Goal: Information Seeking & Learning: Check status

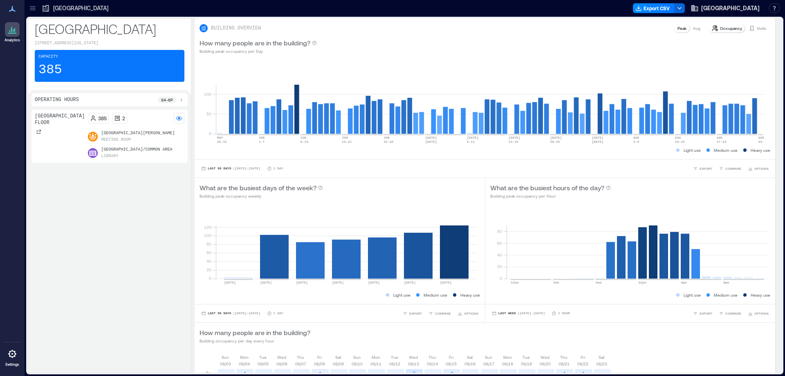
click at [31, 9] on icon at bounding box center [33, 8] width 8 height 8
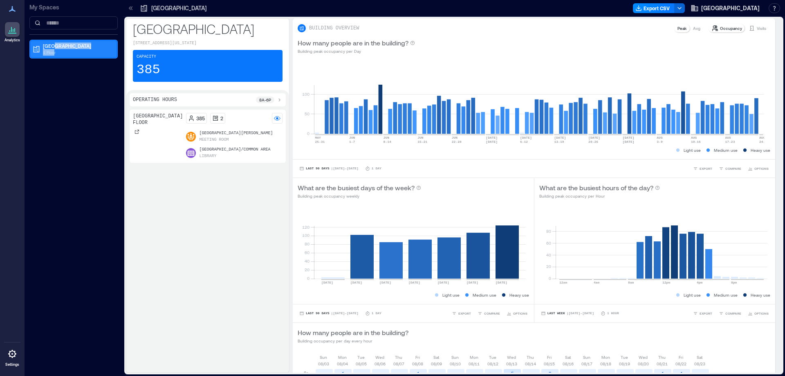
click at [54, 49] on div "Oro Valley Public Library 1 Floor" at bounding box center [77, 48] width 69 height 13
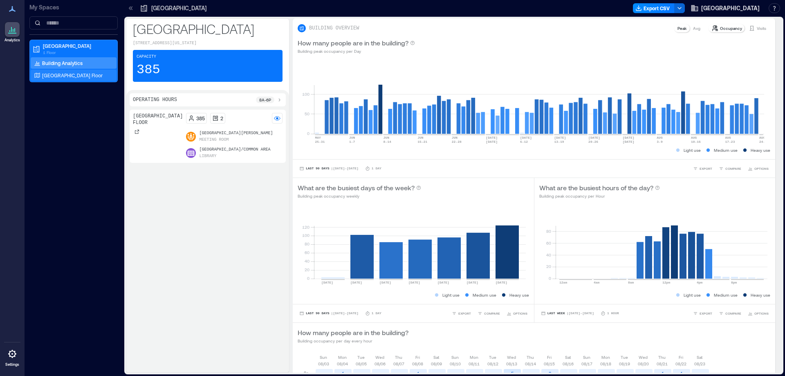
click at [68, 77] on p "Oro Valley Public Library Floor" at bounding box center [72, 75] width 60 height 7
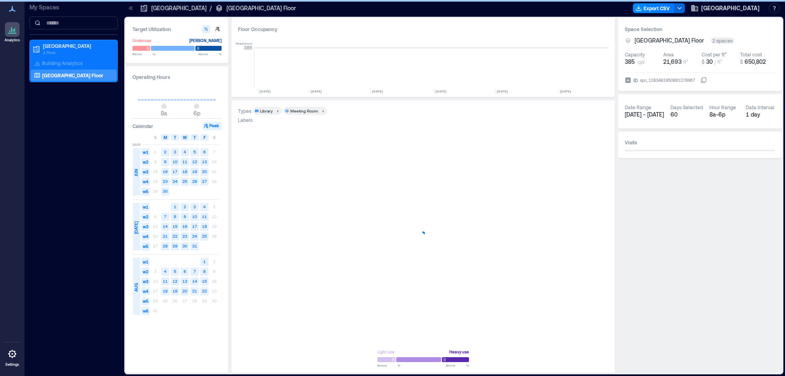
scroll to position [0, 747]
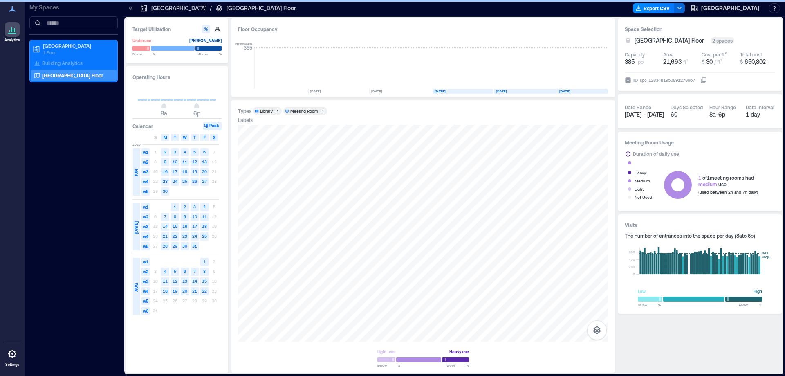
click at [214, 137] on span "S" at bounding box center [214, 137] width 2 height 7
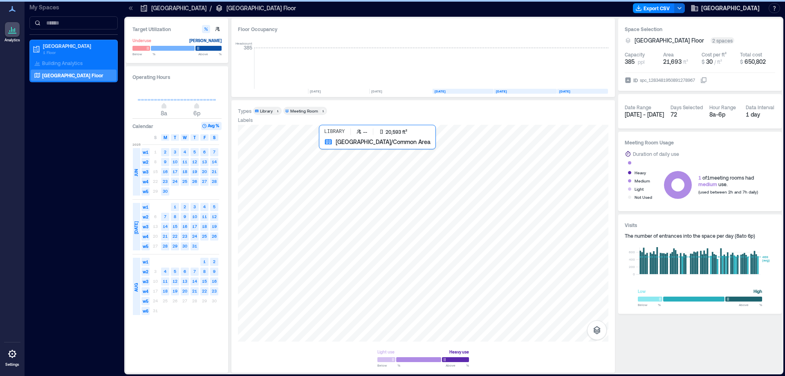
click at [393, 279] on div at bounding box center [423, 233] width 370 height 217
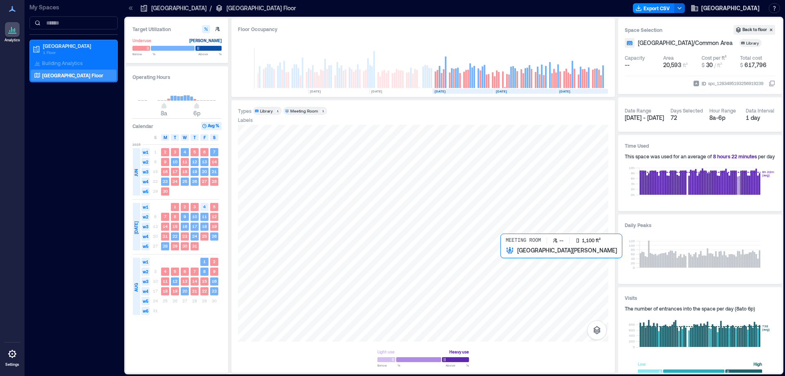
click at [511, 274] on div at bounding box center [423, 233] width 370 height 217
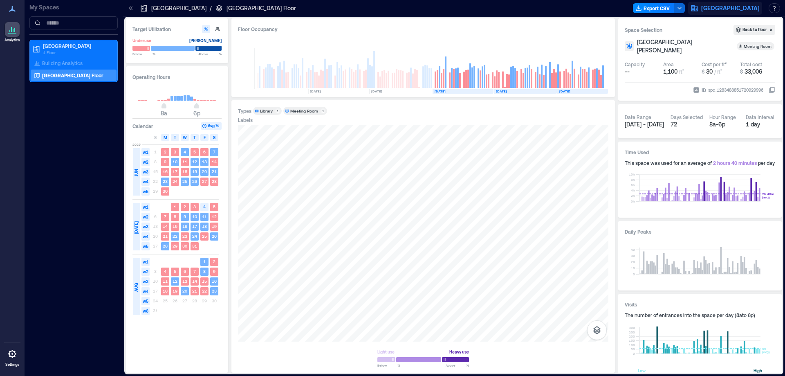
click at [733, 4] on span "Pima County Public Library" at bounding box center [730, 8] width 58 height 8
click at [713, 55] on button "Logout" at bounding box center [714, 55] width 75 height 13
